Goal: Navigation & Orientation: Go to known website

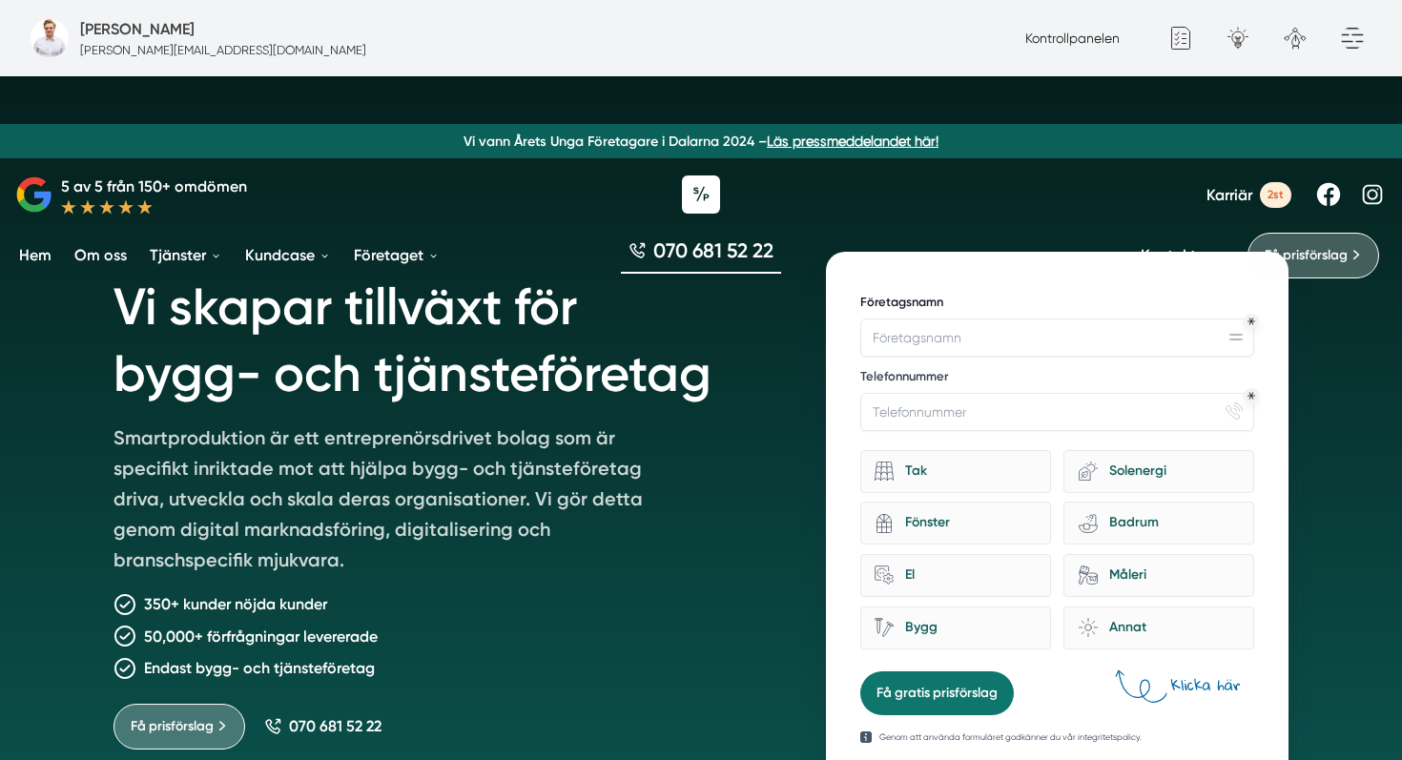
scroll to position [41, 0]
